Goal: Task Accomplishment & Management: Complete application form

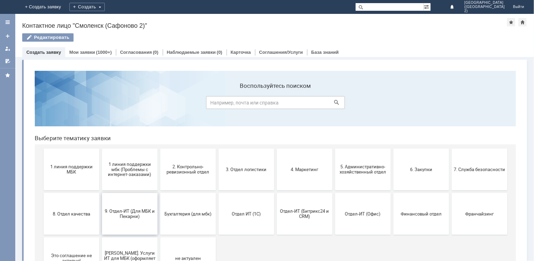
click at [135, 216] on span "9. Отдел-ИТ (Для МБК и Пекарни)" at bounding box center [129, 213] width 51 height 10
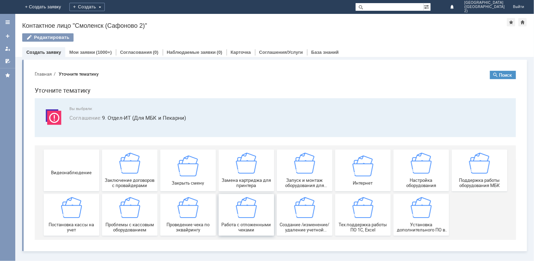
click at [246, 212] on img at bounding box center [246, 207] width 21 height 21
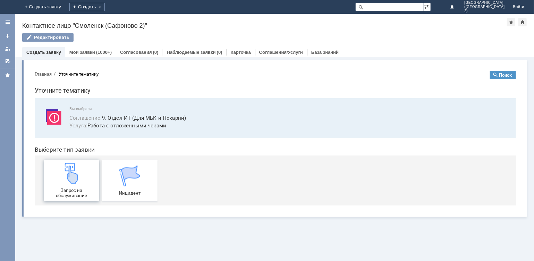
click at [61, 178] on img at bounding box center [71, 172] width 21 height 21
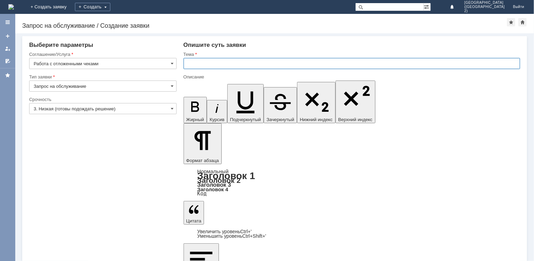
click at [209, 60] on input "text" at bounding box center [351, 63] width 337 height 11
type input "отл чек"
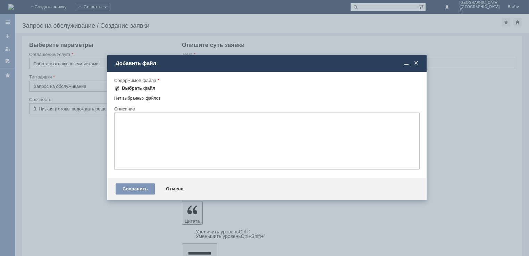
click at [130, 86] on div "Выбрать файл" at bounding box center [139, 88] width 34 height 6
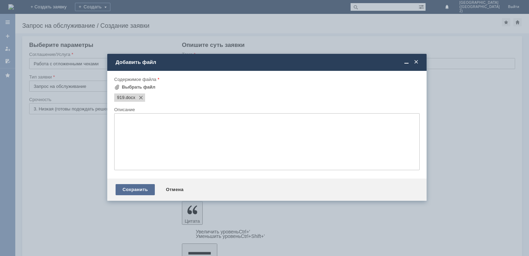
click at [141, 189] on div "Сохранить" at bounding box center [135, 189] width 39 height 11
